Goal: Transaction & Acquisition: Purchase product/service

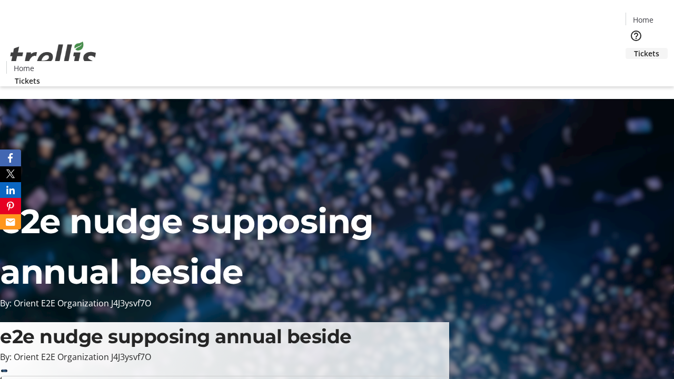
click at [634, 48] on span "Tickets" at bounding box center [646, 53] width 25 height 11
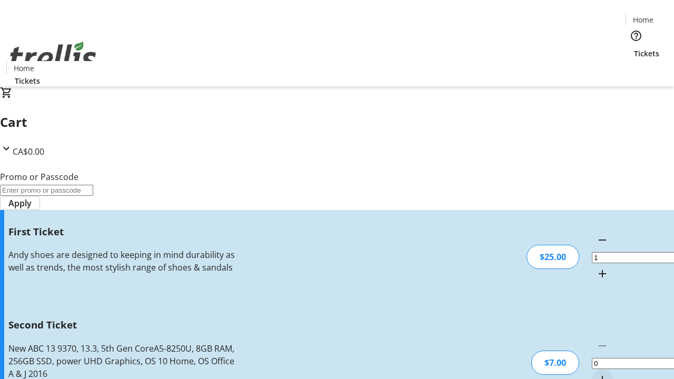
click at [596, 373] on mat-icon "Increment by one" at bounding box center [602, 379] width 13 height 13
type input "2"
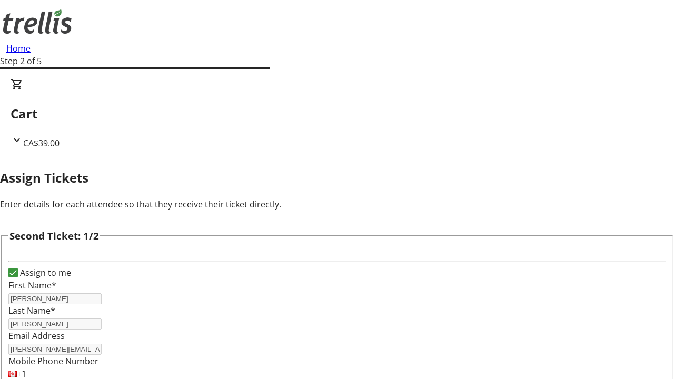
type input "[PERSON_NAME]"
type input "[PERSON_NAME][EMAIL_ADDRESS][DOMAIN_NAME]"
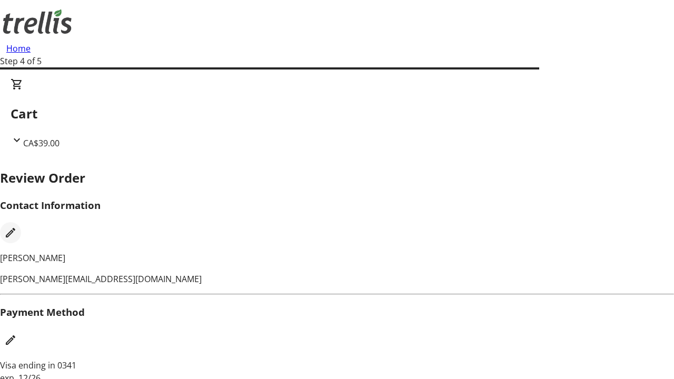
click at [17, 226] on mat-icon "Edit Contact Information" at bounding box center [10, 232] width 13 height 13
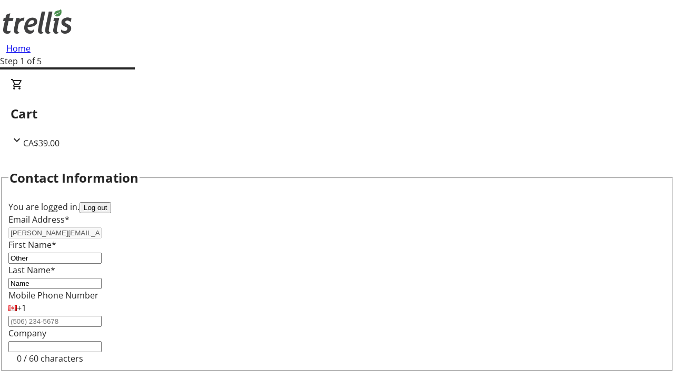
type input "Name"
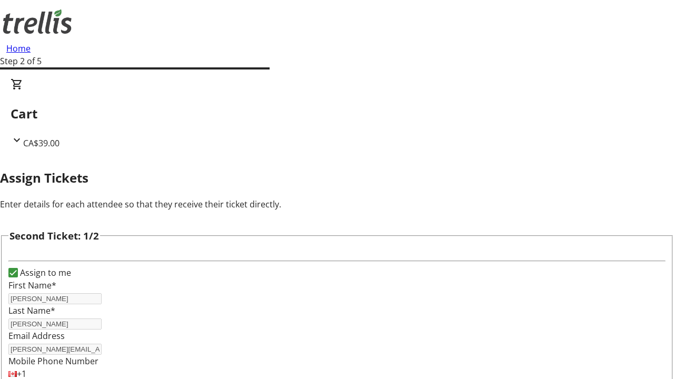
type input "New"
type input "Name"
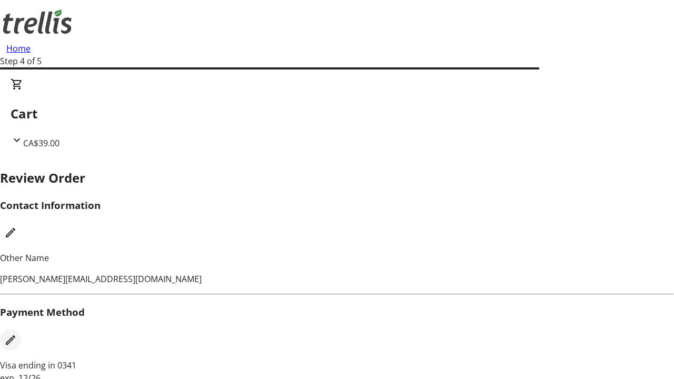
click at [17, 334] on mat-icon "Edit Payment Method" at bounding box center [10, 340] width 13 height 13
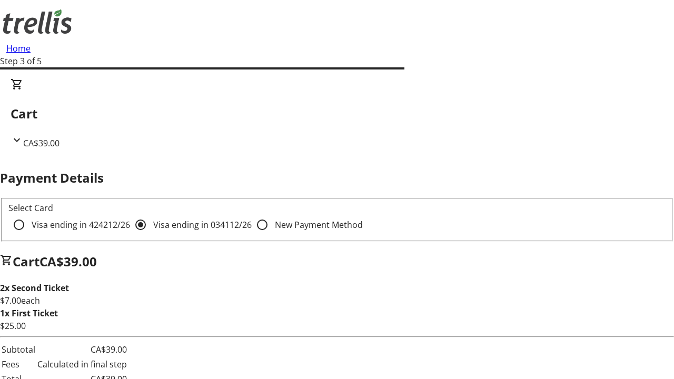
click at [29, 214] on input "Visa ending in 4242 12/26" at bounding box center [18, 224] width 21 height 21
radio input "true"
